Goal: Use online tool/utility: Utilize a website feature to perform a specific function

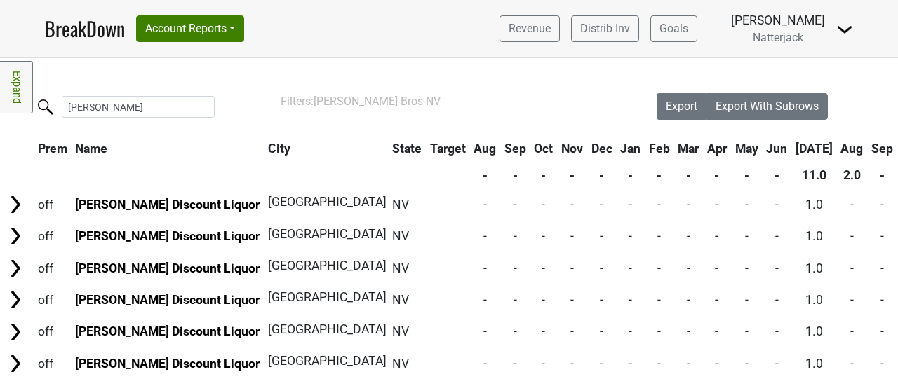
scroll to position [236, 816]
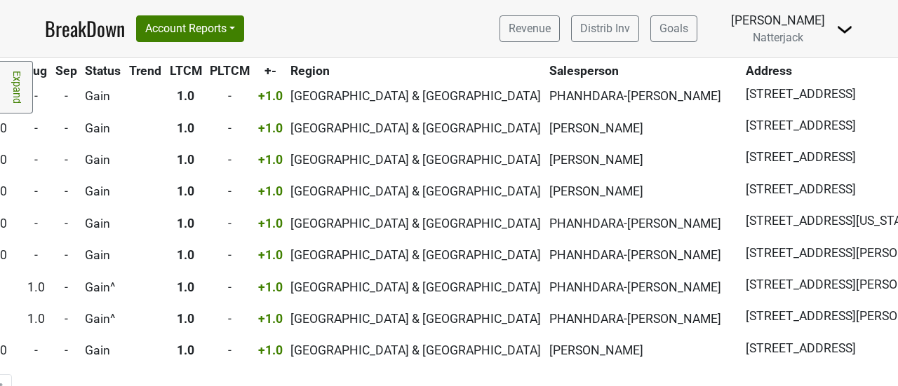
click at [15, 79] on link "Expand" at bounding box center [16, 87] width 33 height 53
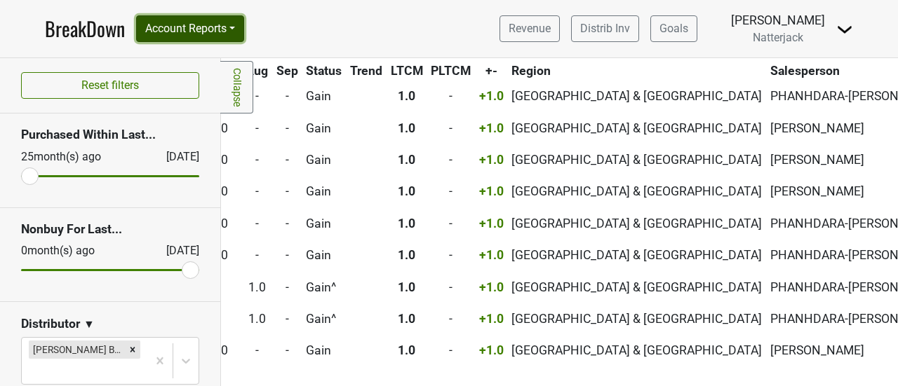
click at [244, 32] on button "Account Reports" at bounding box center [190, 28] width 108 height 27
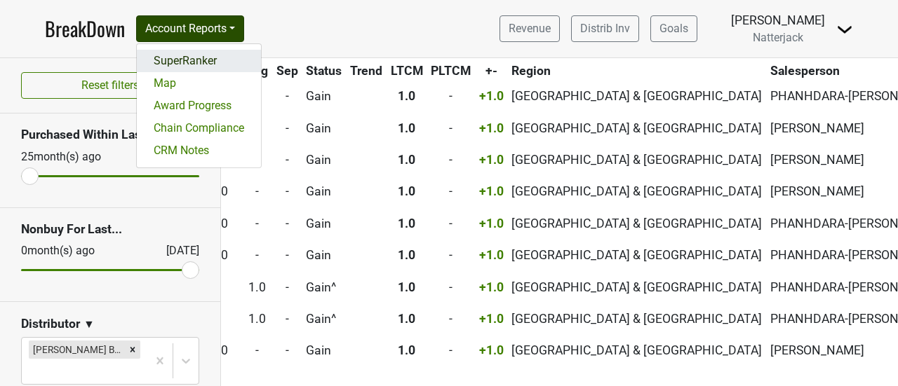
click at [212, 71] on link "SuperRanker" at bounding box center [199, 61] width 124 height 22
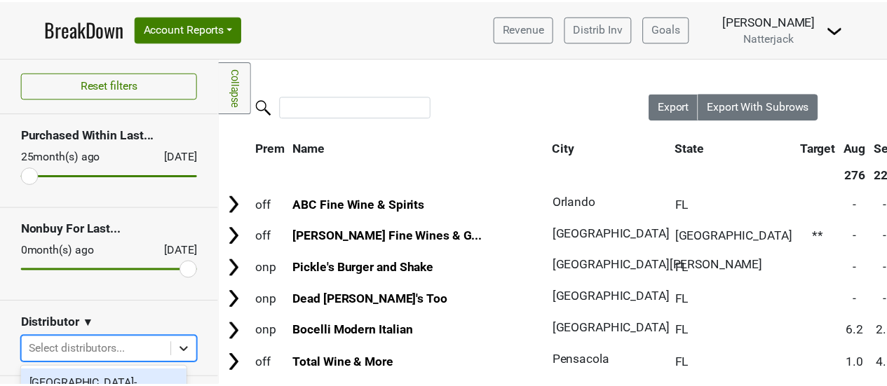
scroll to position [192, 0]
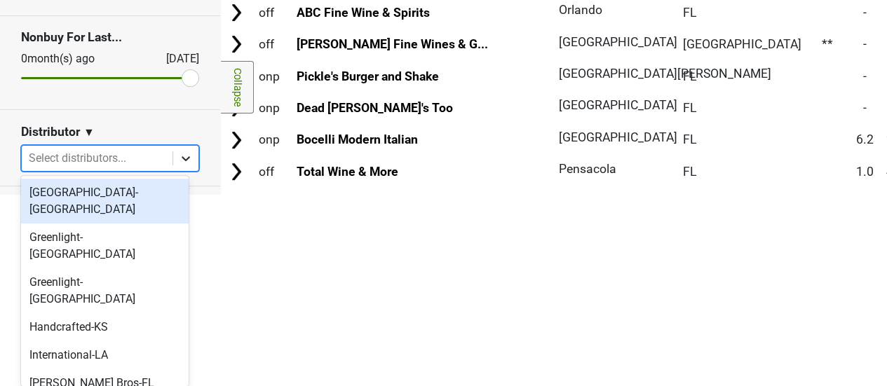
click at [180, 194] on body "BreakDown Account Reports SuperRanker Map Award Progress Chain Compliance CRM N…" at bounding box center [443, 1] width 887 height 386
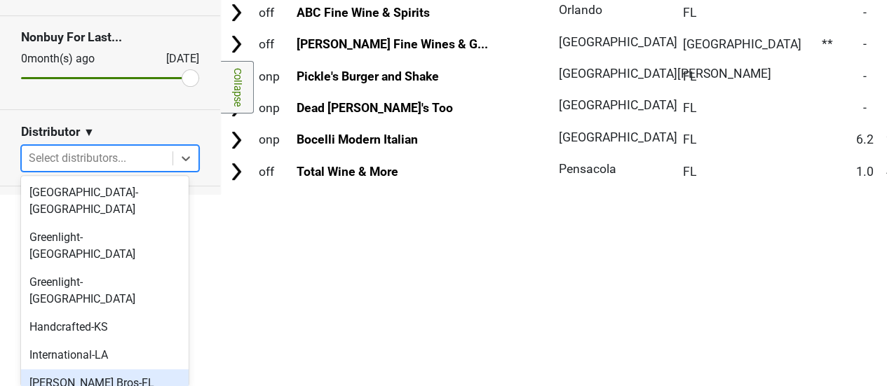
click at [135, 370] on div "[PERSON_NAME] Bros-FL" at bounding box center [105, 384] width 168 height 28
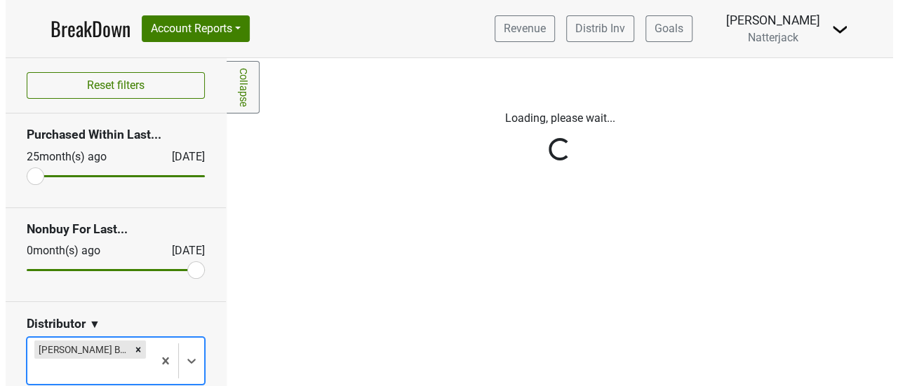
scroll to position [0, 0]
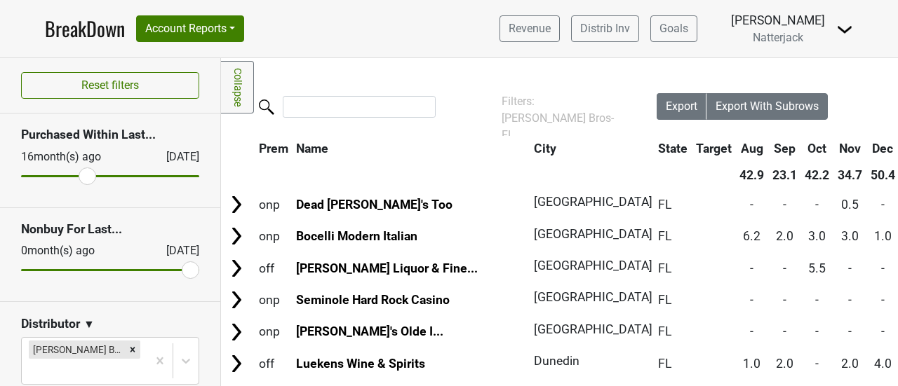
drag, startPoint x: 34, startPoint y: 176, endPoint x: 83, endPoint y: 179, distance: 49.9
click at [83, 177] on input "range" at bounding box center [110, 176] width 178 height 2
drag, startPoint x: 83, startPoint y: 179, endPoint x: 104, endPoint y: 180, distance: 21.1
click at [104, 177] on input "range" at bounding box center [110, 176] width 178 height 2
drag, startPoint x: 104, startPoint y: 180, endPoint x: 133, endPoint y: 179, distance: 28.8
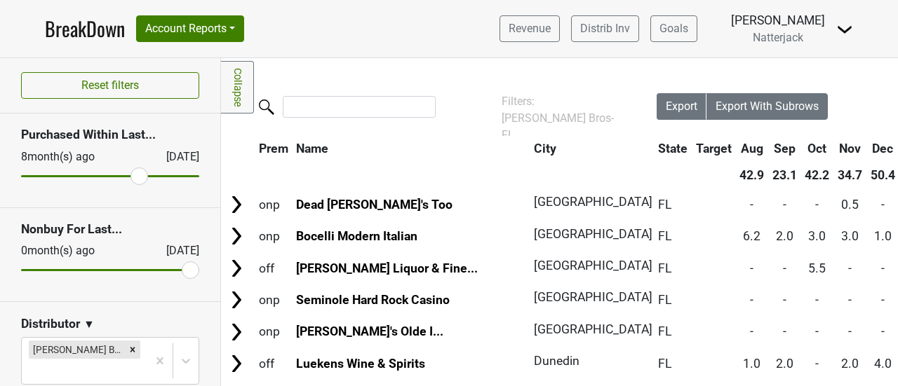
click at [133, 177] on input "range" at bounding box center [110, 176] width 178 height 2
drag, startPoint x: 133, startPoint y: 179, endPoint x: 119, endPoint y: 179, distance: 14.0
type input "10"
click at [119, 177] on input "range" at bounding box center [110, 176] width 178 height 2
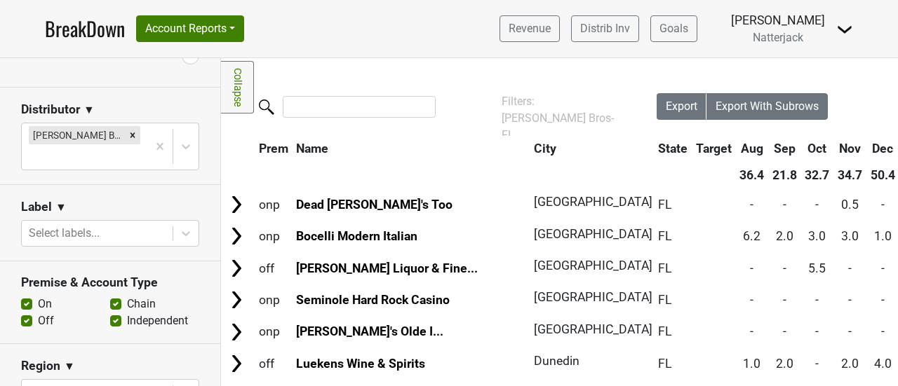
scroll to position [217, 0]
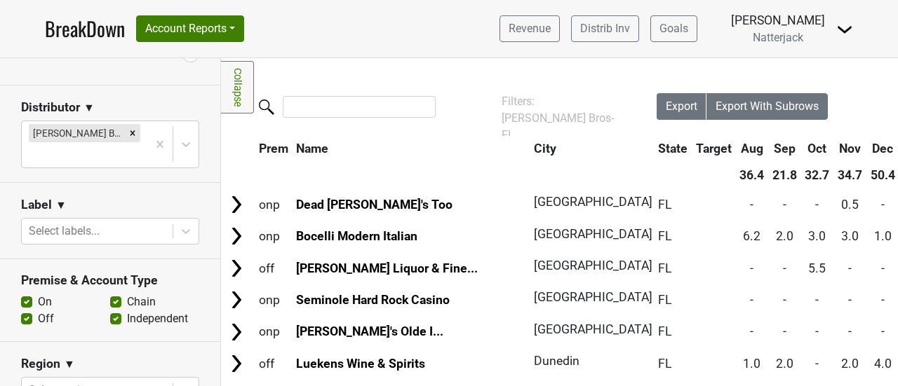
click at [127, 294] on label "Chain" at bounding box center [141, 302] width 29 height 17
click at [110, 294] on input "Chain" at bounding box center [115, 301] width 11 height 14
checkbox input "false"
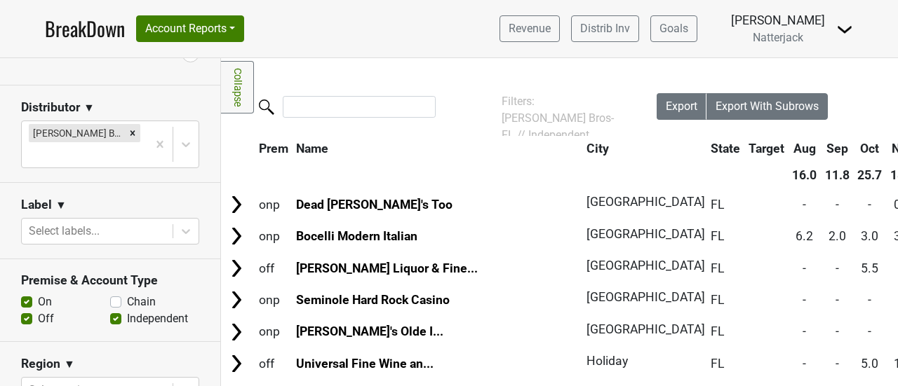
click at [127, 311] on label "Independent" at bounding box center [157, 319] width 61 height 17
click at [110, 311] on input "Independent" at bounding box center [115, 318] width 11 height 14
checkbox input "false"
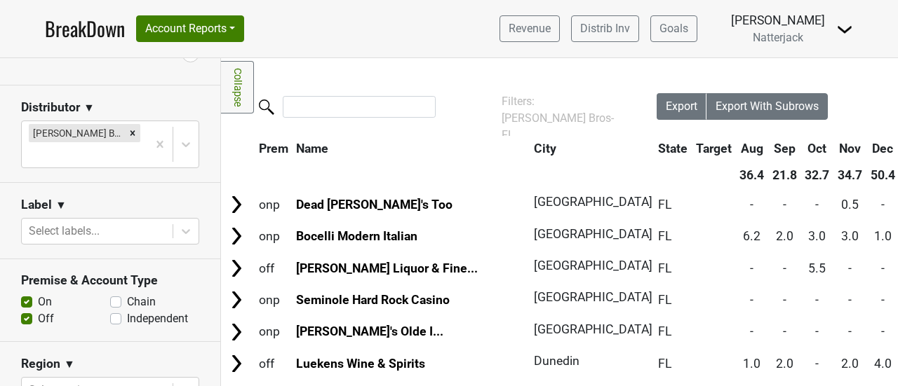
click at [38, 311] on label "Off" at bounding box center [46, 319] width 16 height 17
click at [28, 311] on input "Off" at bounding box center [26, 318] width 11 height 14
checkbox input "false"
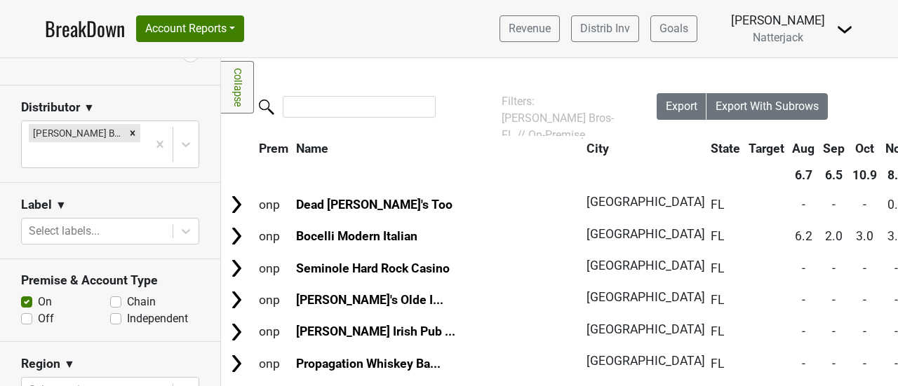
click at [238, 97] on link "Collapse" at bounding box center [237, 87] width 33 height 53
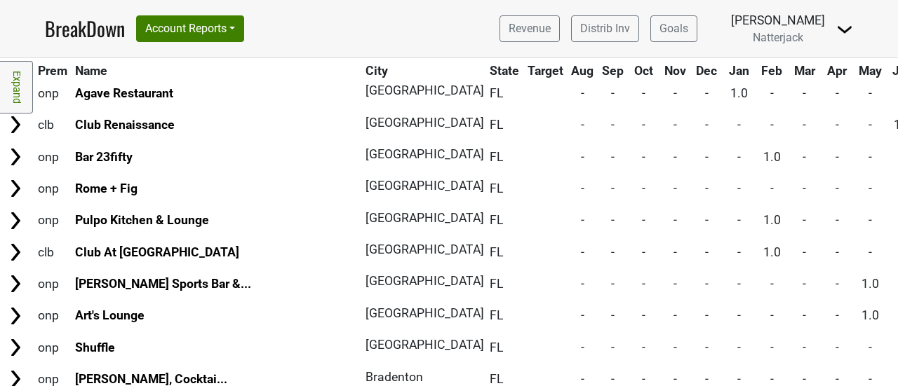
scroll to position [1650, 0]
